Goal: Check status

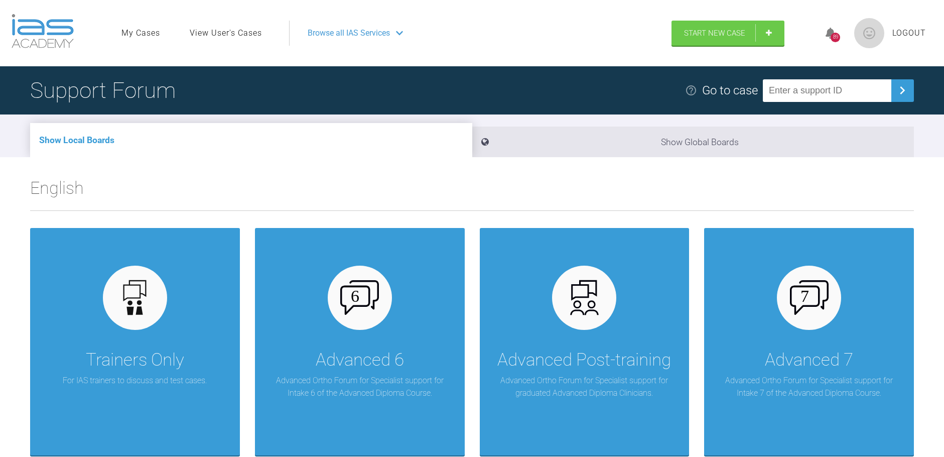
click at [829, 89] on input "text" at bounding box center [827, 90] width 128 height 23
type input "NLVAN5PD"
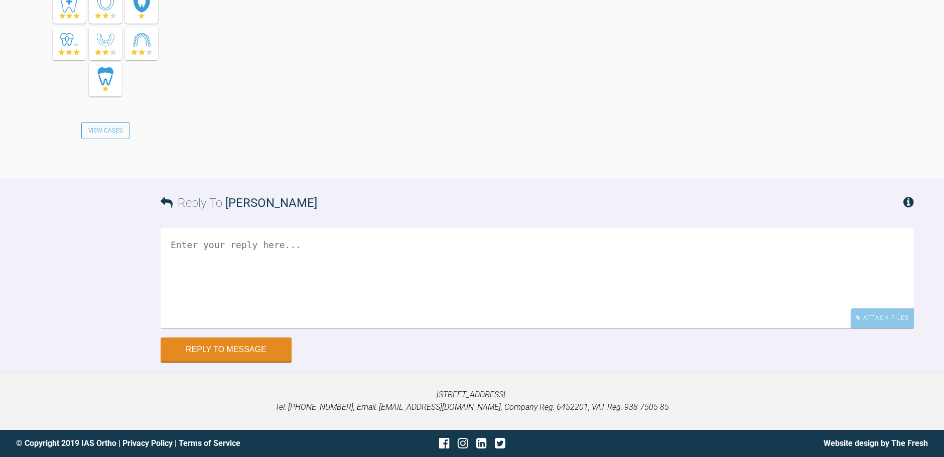
scroll to position [1579, 0]
